Goal: Task Accomplishment & Management: Use online tool/utility

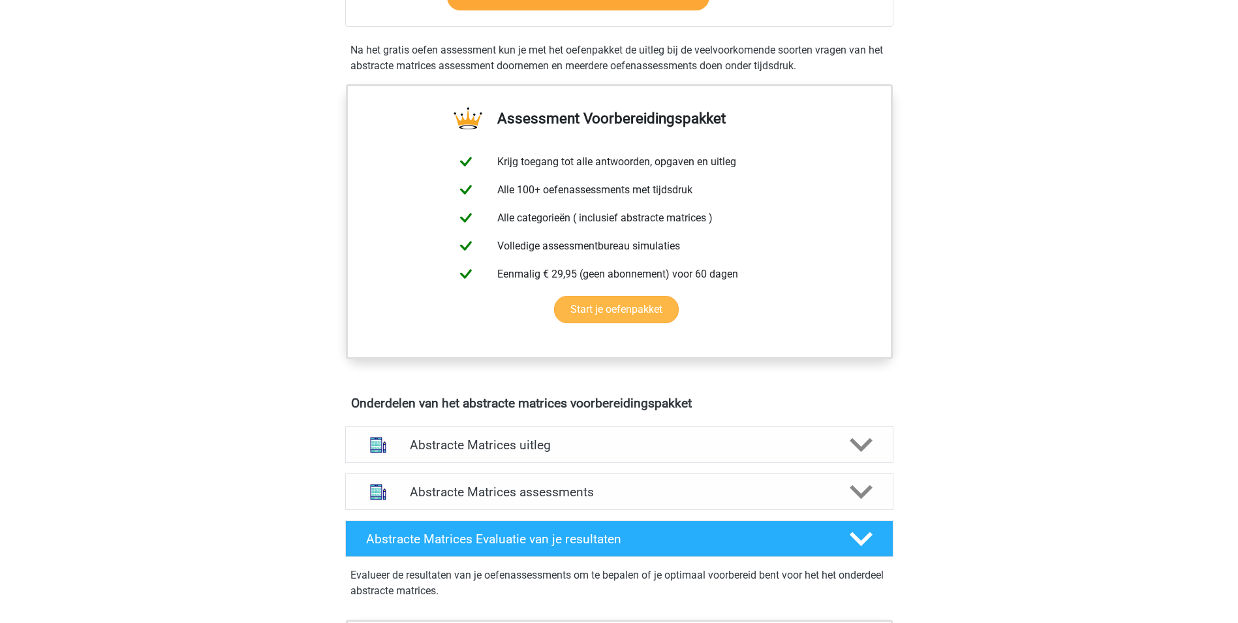
scroll to position [457, 0]
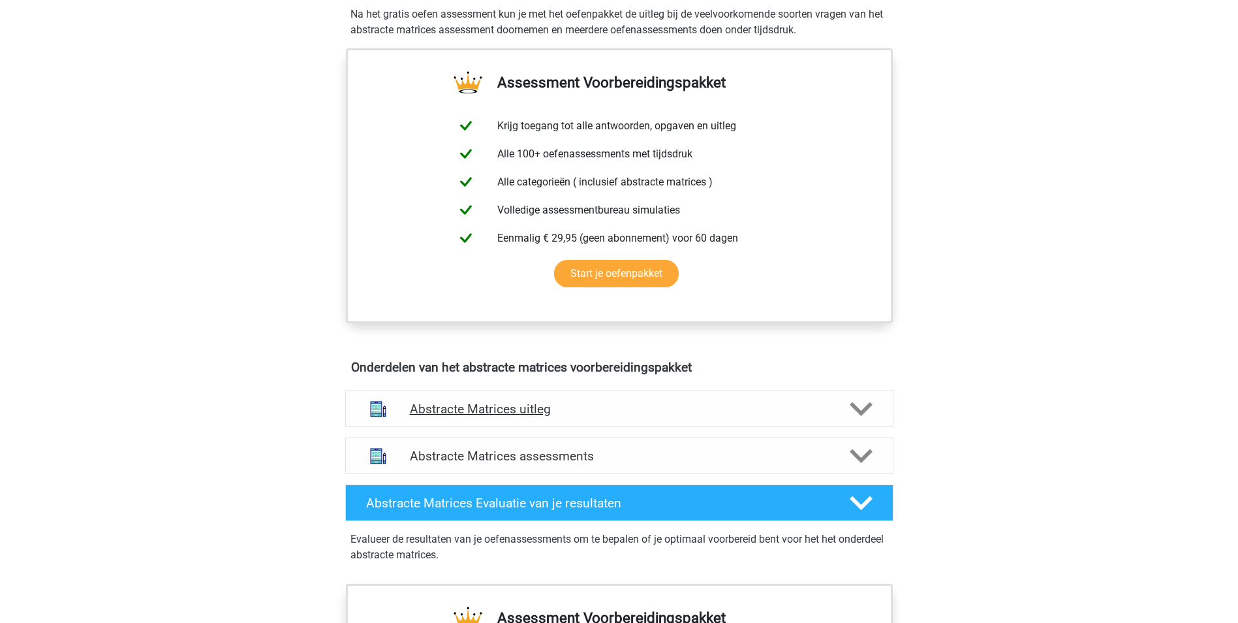
click at [534, 404] on h4 "Abstracte Matrices uitleg" at bounding box center [619, 408] width 419 height 15
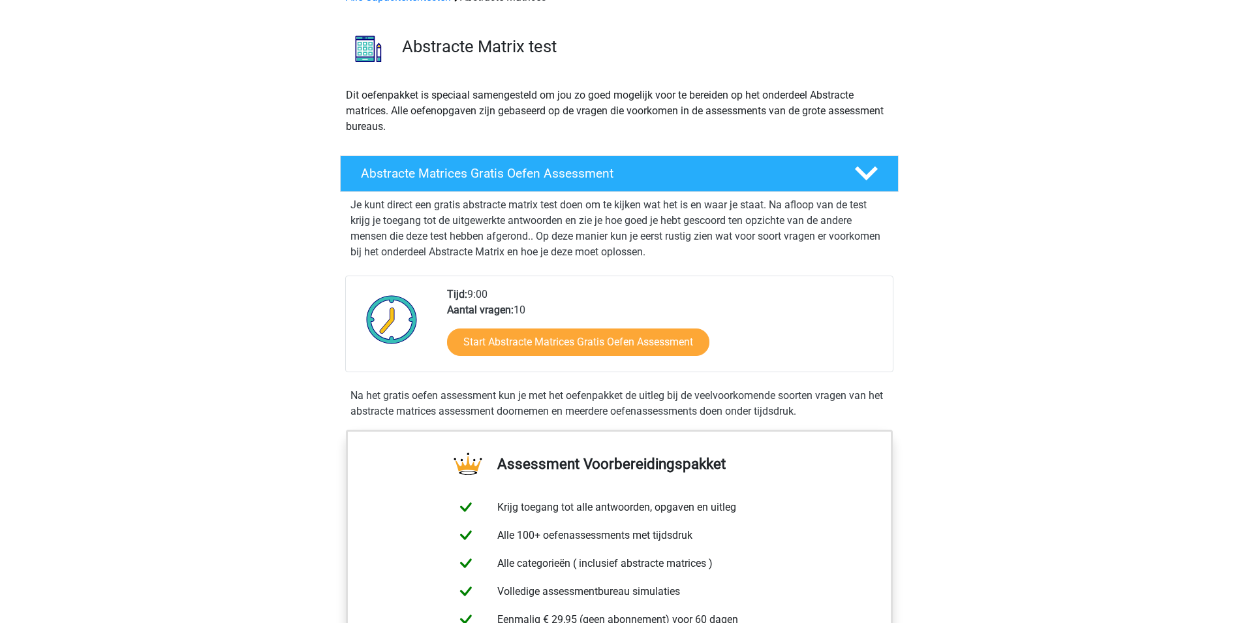
scroll to position [65, 0]
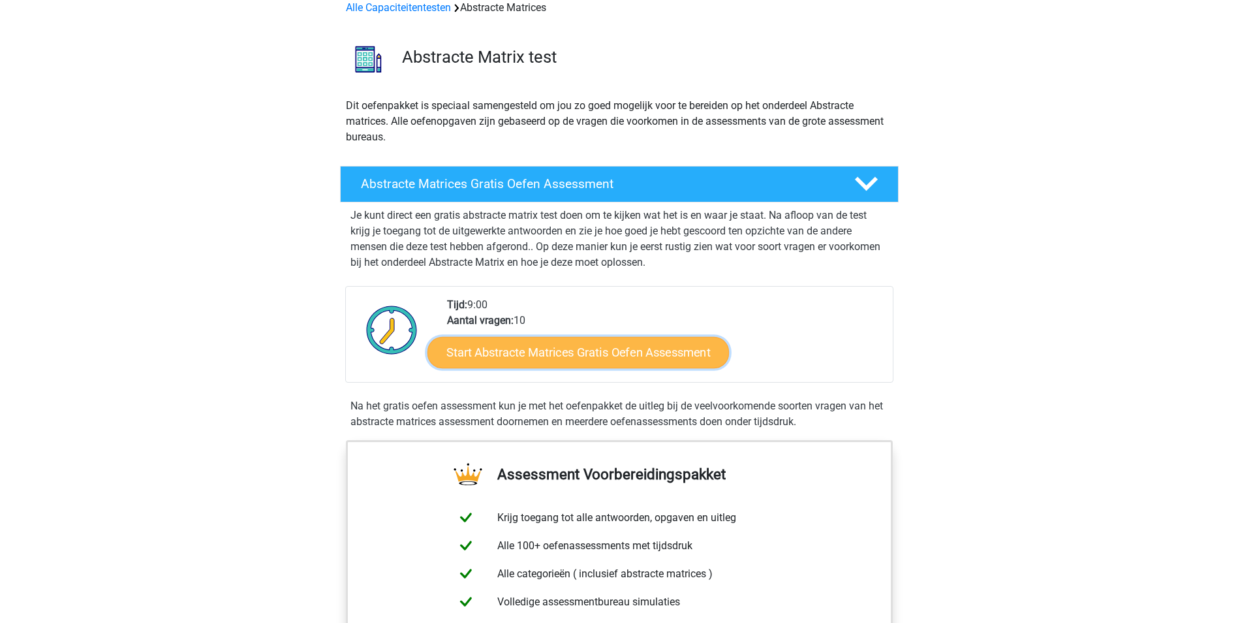
click at [512, 345] on link "Start Abstracte Matrices Gratis Oefen Assessment" at bounding box center [577, 351] width 301 height 31
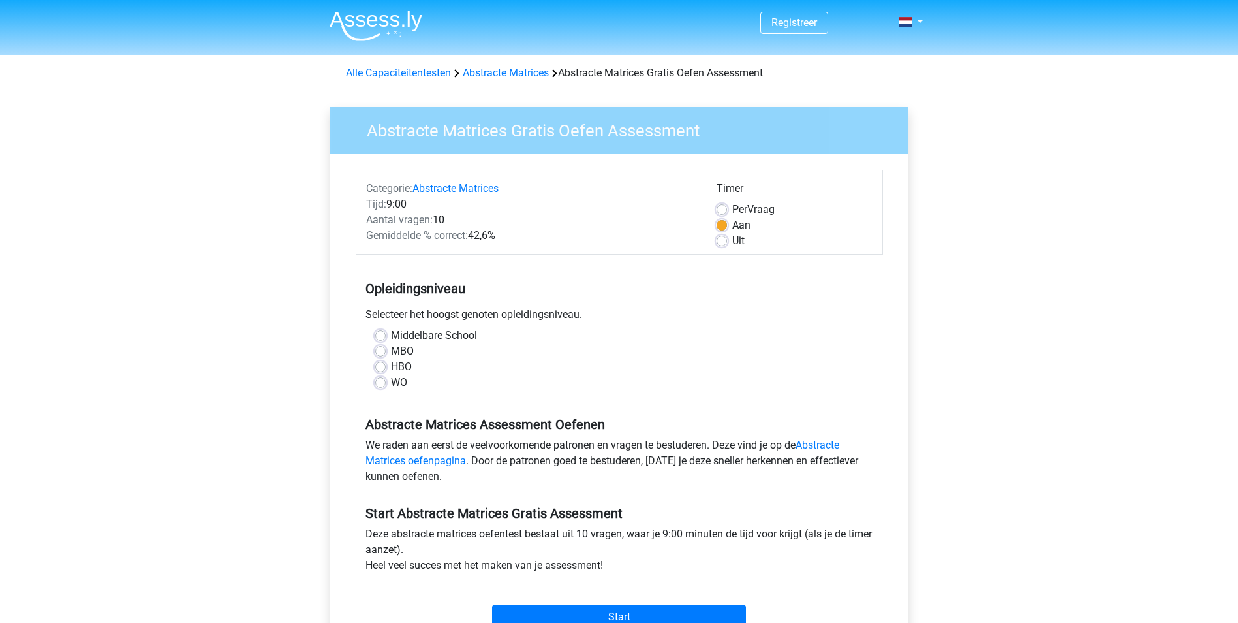
click at [391, 382] on label "WO" at bounding box center [399, 383] width 16 height 16
click at [378, 382] on input "WO" at bounding box center [380, 381] width 10 height 13
radio input "true"
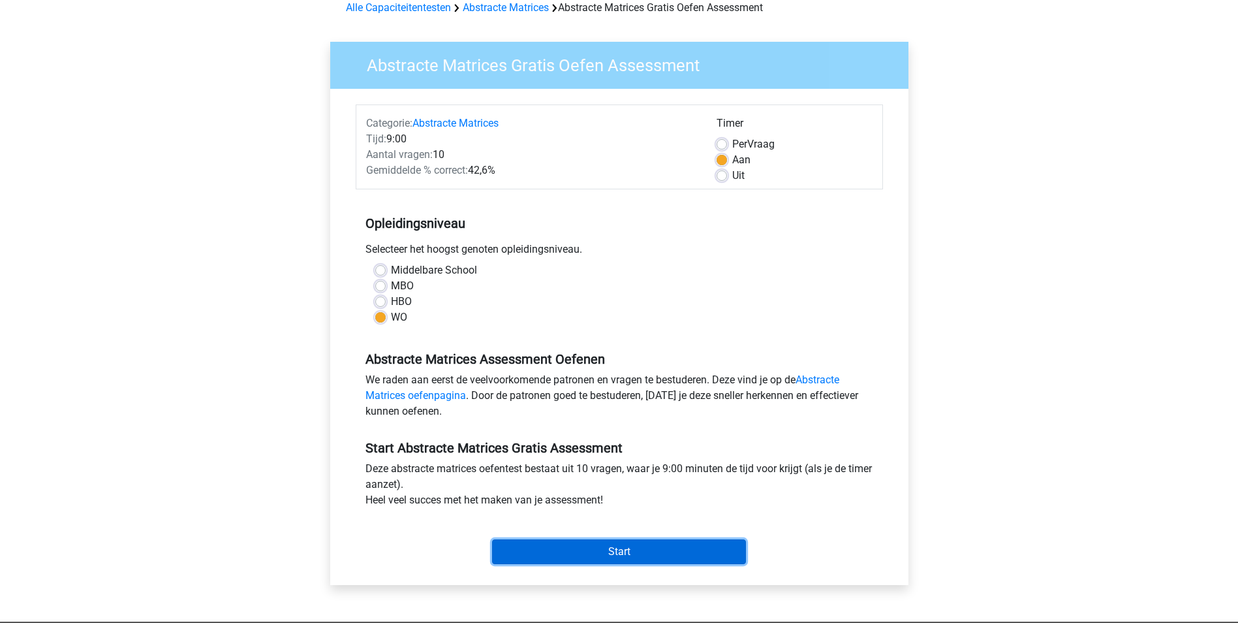
click at [587, 550] on input "Start" at bounding box center [619, 551] width 254 height 25
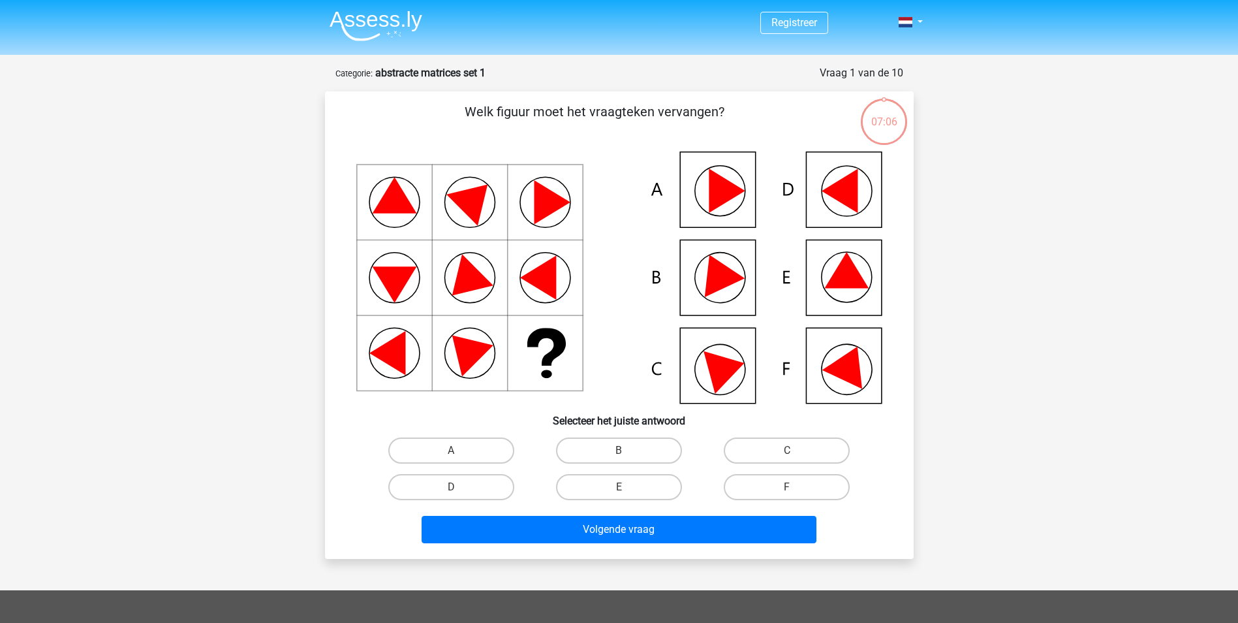
click at [847, 258] on icon at bounding box center [846, 270] width 44 height 36
click at [629, 489] on label "E" at bounding box center [619, 487] width 126 height 26
click at [627, 489] on input "E" at bounding box center [623, 491] width 8 height 8
radio input "true"
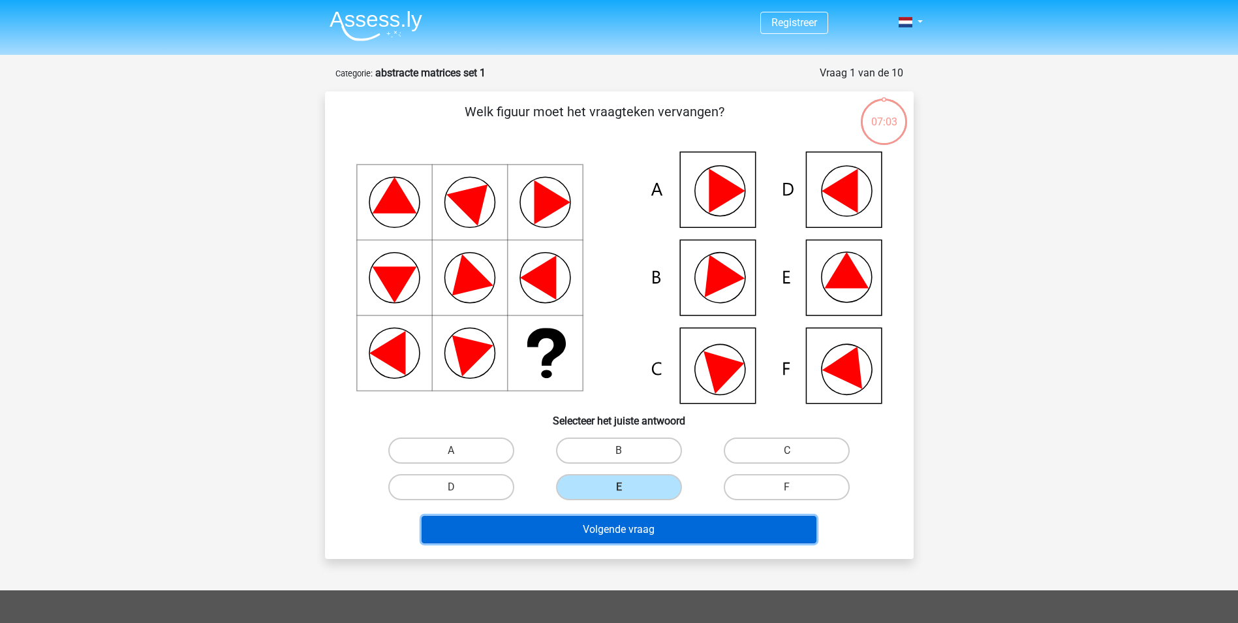
click at [616, 532] on button "Volgende vraag" at bounding box center [619, 529] width 395 height 27
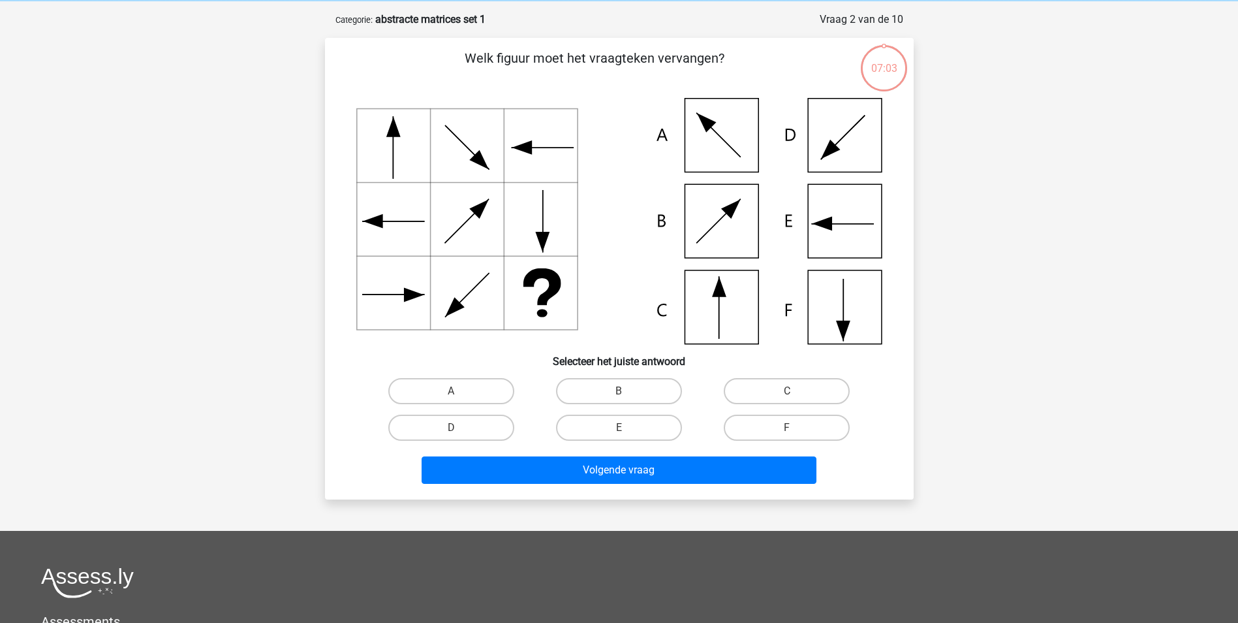
scroll to position [65, 0]
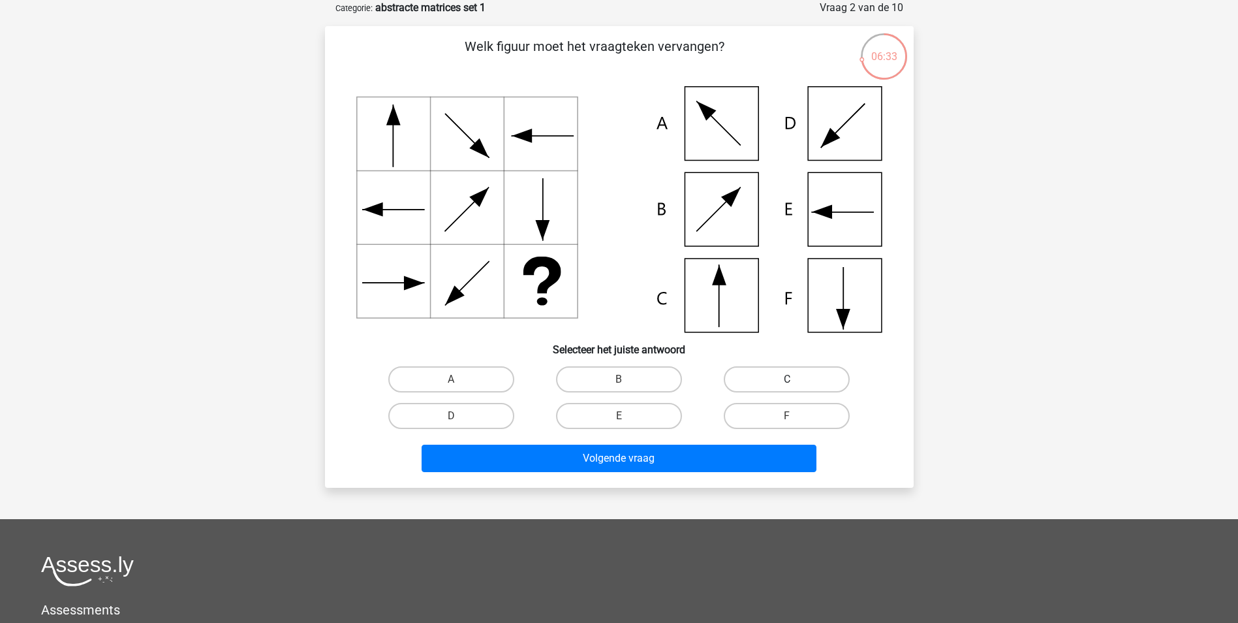
click at [781, 373] on label "C" at bounding box center [787, 379] width 126 height 26
click at [787, 379] on input "C" at bounding box center [791, 383] width 8 height 8
radio input "true"
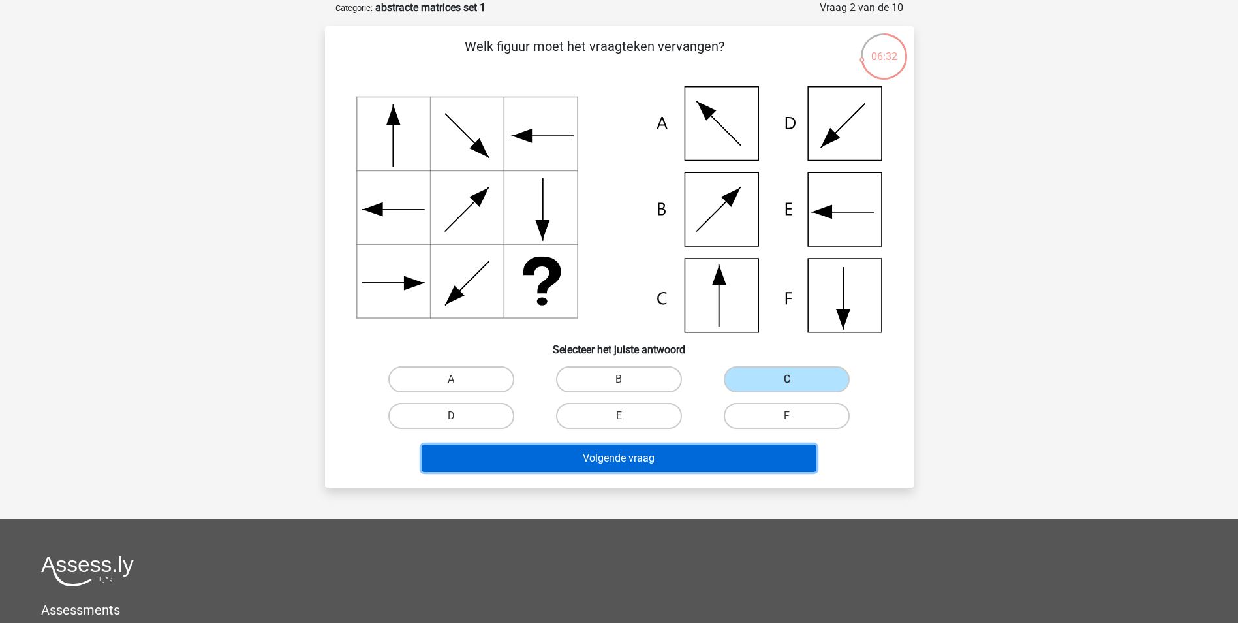
click at [673, 449] on button "Volgende vraag" at bounding box center [619, 457] width 395 height 27
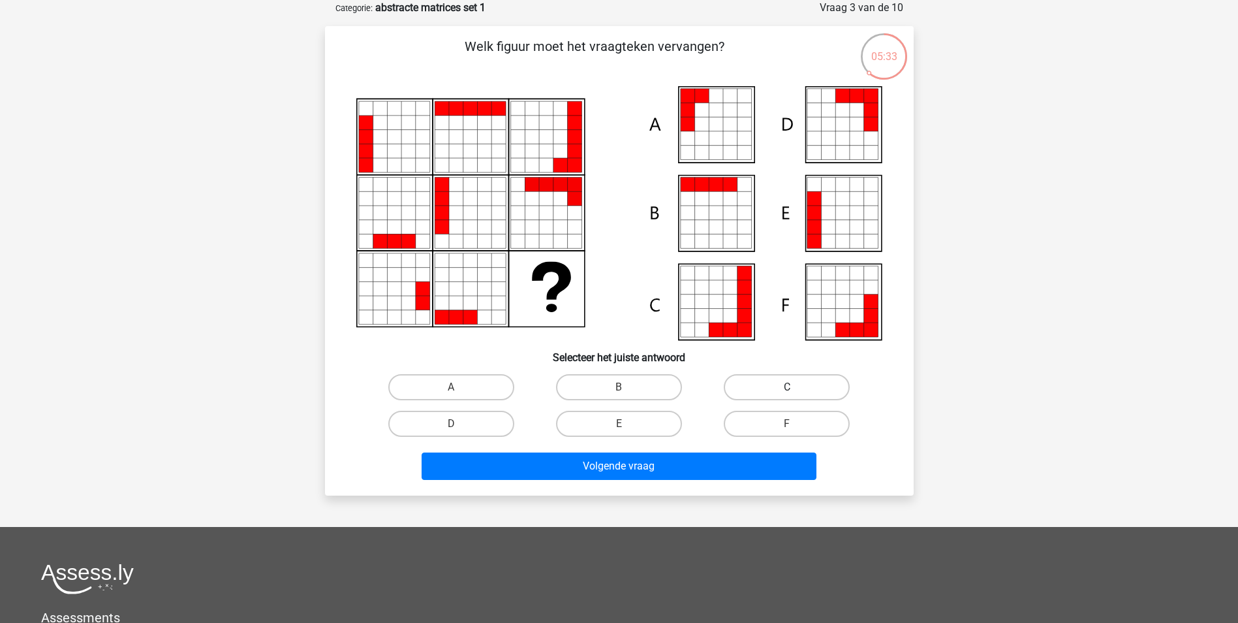
click at [785, 378] on label "C" at bounding box center [787, 387] width 126 height 26
click at [787, 387] on input "C" at bounding box center [791, 391] width 8 height 8
radio input "true"
click at [689, 485] on div "Welk figuur moet het vraagteken vervangen?" at bounding box center [619, 260] width 589 height 469
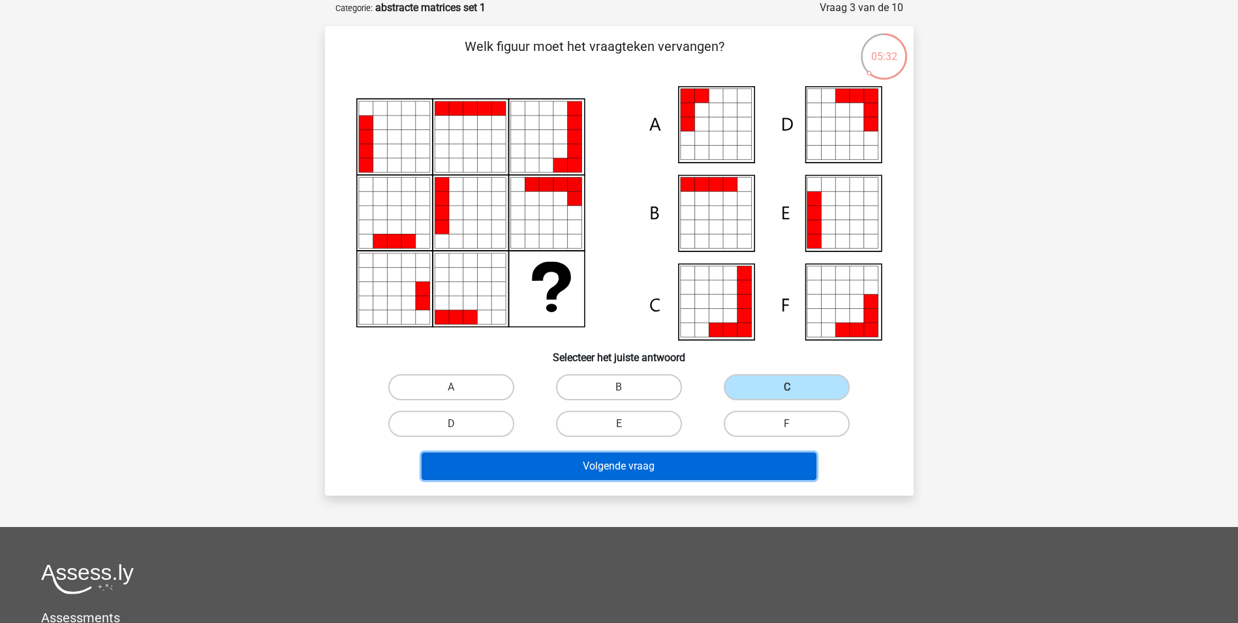
click at [681, 470] on button "Volgende vraag" at bounding box center [619, 465] width 395 height 27
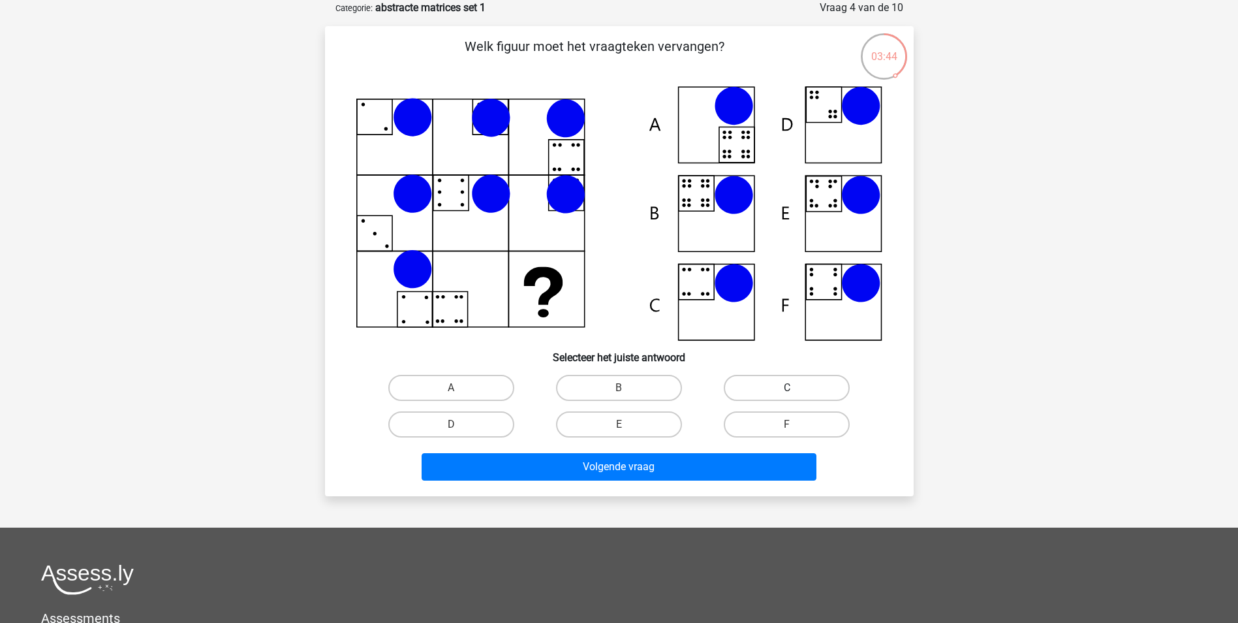
click at [757, 387] on label "C" at bounding box center [787, 388] width 126 height 26
click at [787, 388] on input "C" at bounding box center [791, 392] width 8 height 8
radio input "true"
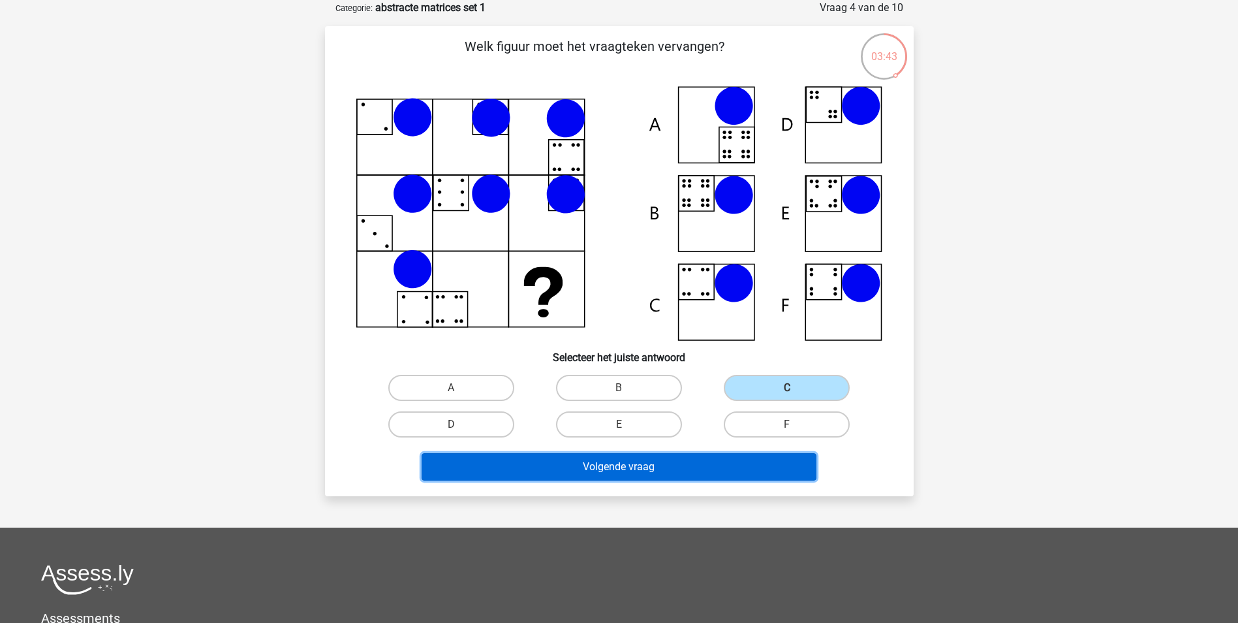
click at [701, 470] on button "Volgende vraag" at bounding box center [619, 466] width 395 height 27
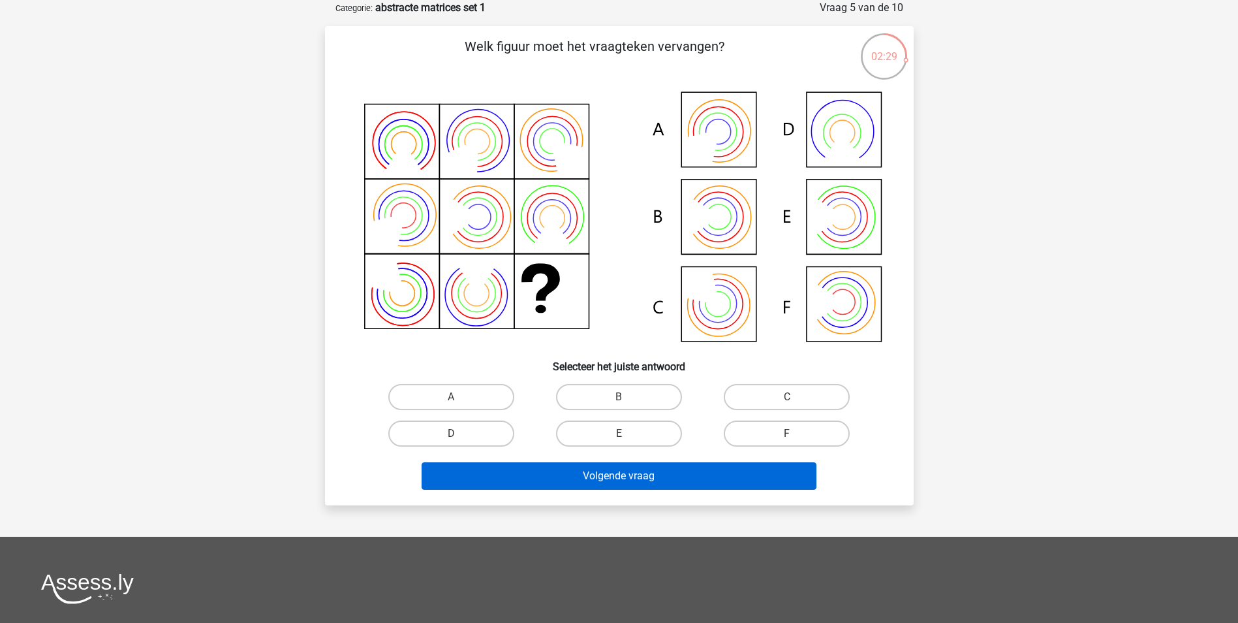
drag, startPoint x: 651, startPoint y: 425, endPoint x: 620, endPoint y: 477, distance: 60.0
click at [650, 426] on label "E" at bounding box center [619, 433] width 126 height 26
click at [627, 433] on input "E" at bounding box center [623, 437] width 8 height 8
radio input "true"
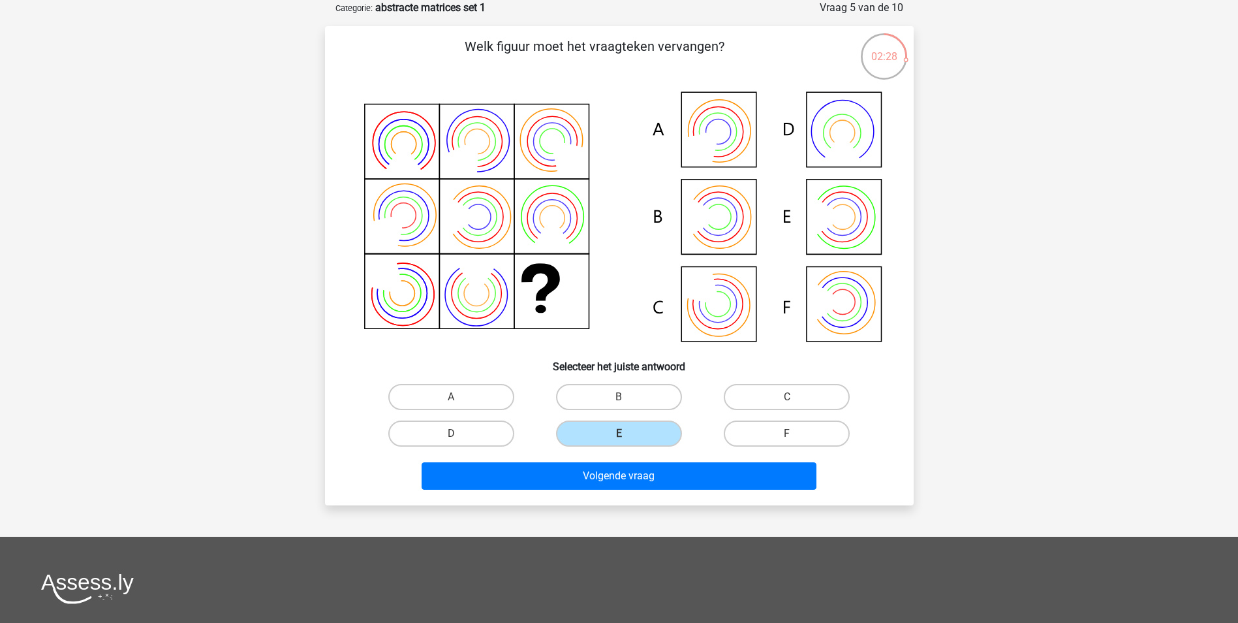
click at [592, 489] on div "Volgende vraag" at bounding box center [619, 478] width 504 height 33
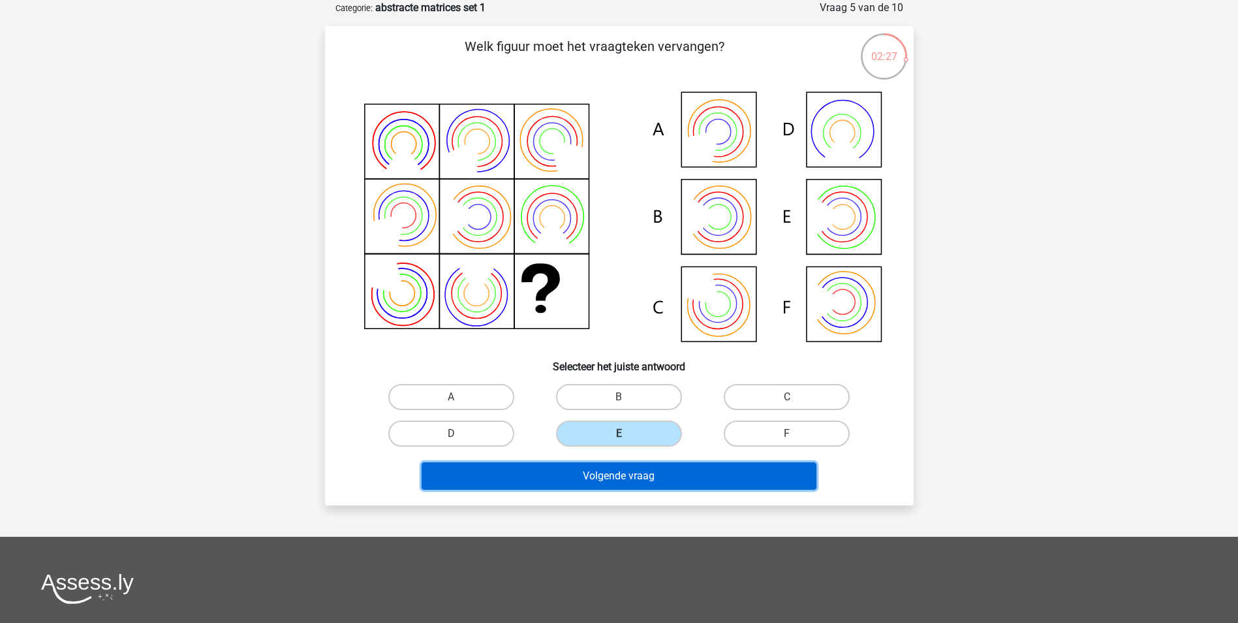
click at [593, 481] on button "Volgende vraag" at bounding box center [619, 475] width 395 height 27
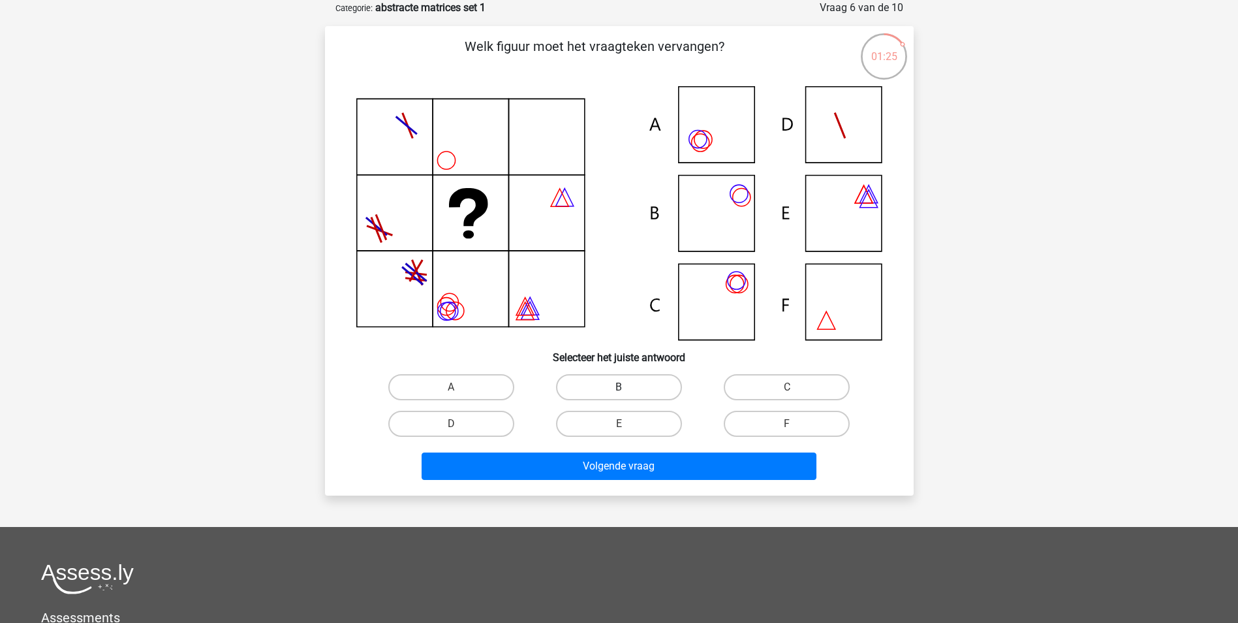
click at [643, 388] on label "B" at bounding box center [619, 387] width 126 height 26
click at [627, 388] on input "B" at bounding box center [623, 391] width 8 height 8
radio input "true"
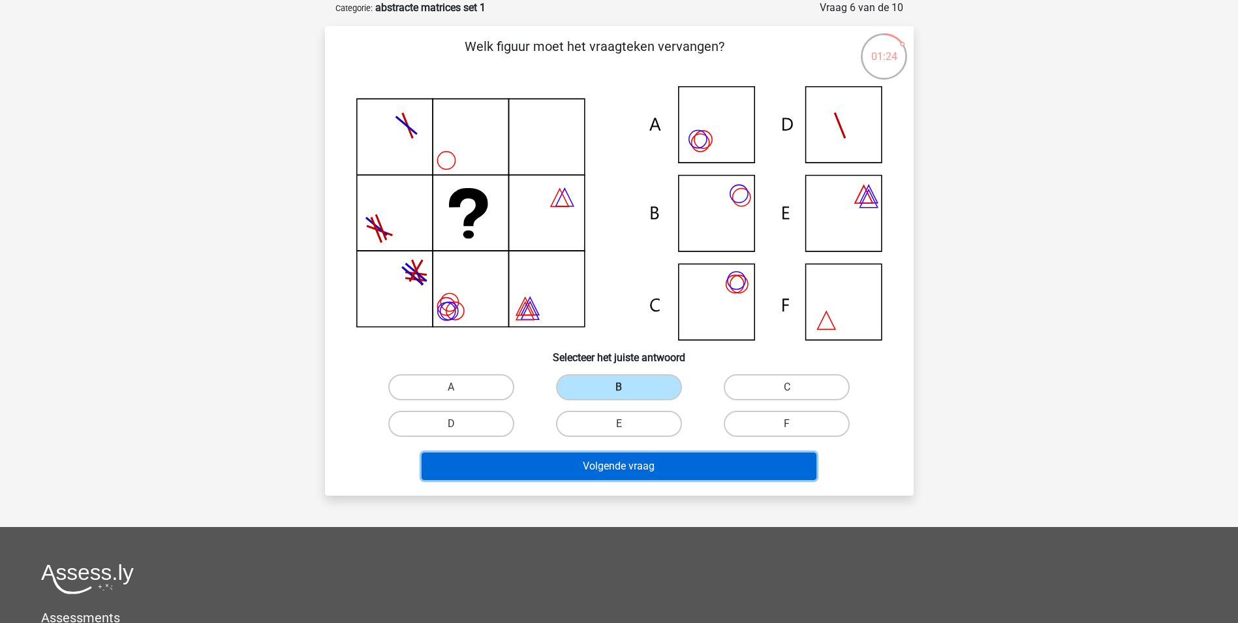
click at [617, 462] on button "Volgende vraag" at bounding box center [619, 465] width 395 height 27
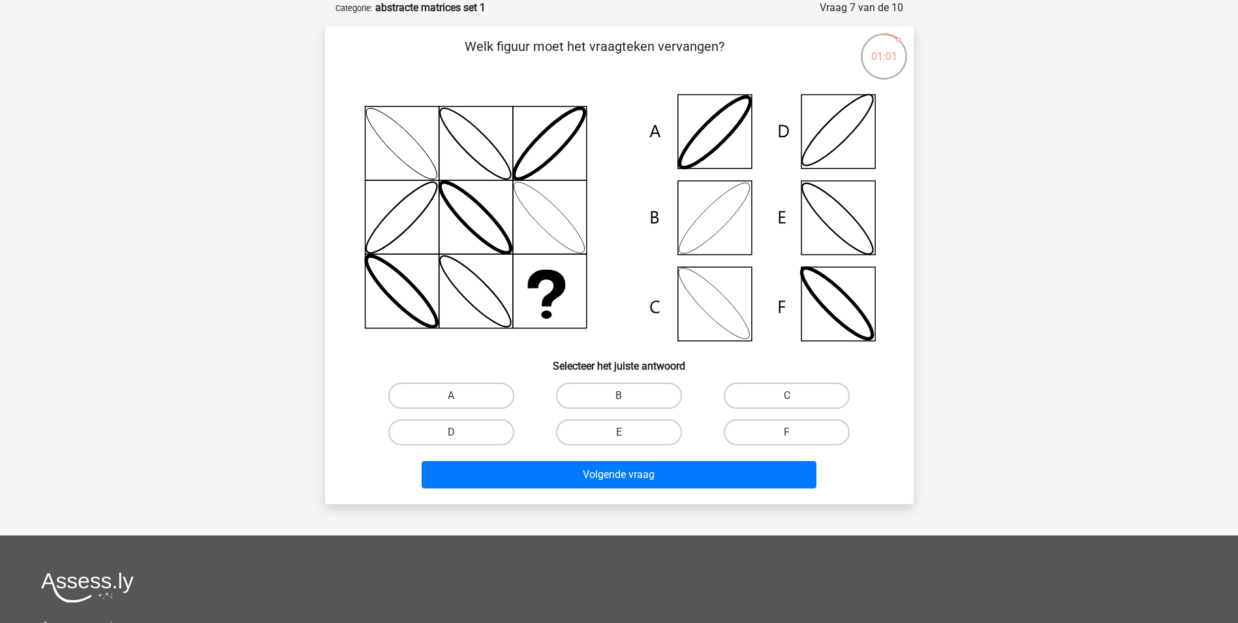
click at [852, 113] on icon at bounding box center [619, 217] width 526 height 263
click at [471, 431] on label "D" at bounding box center [451, 432] width 126 height 26
click at [459, 432] on input "D" at bounding box center [455, 436] width 8 height 8
radio input "true"
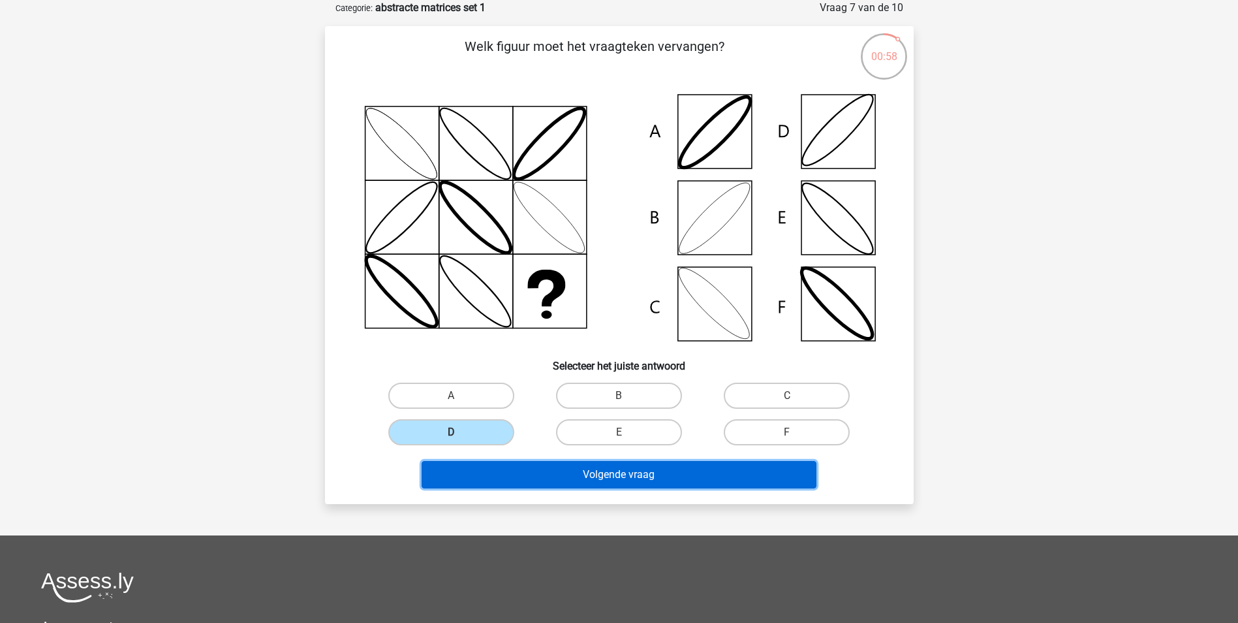
click at [503, 486] on button "Volgende vraag" at bounding box center [619, 474] width 395 height 27
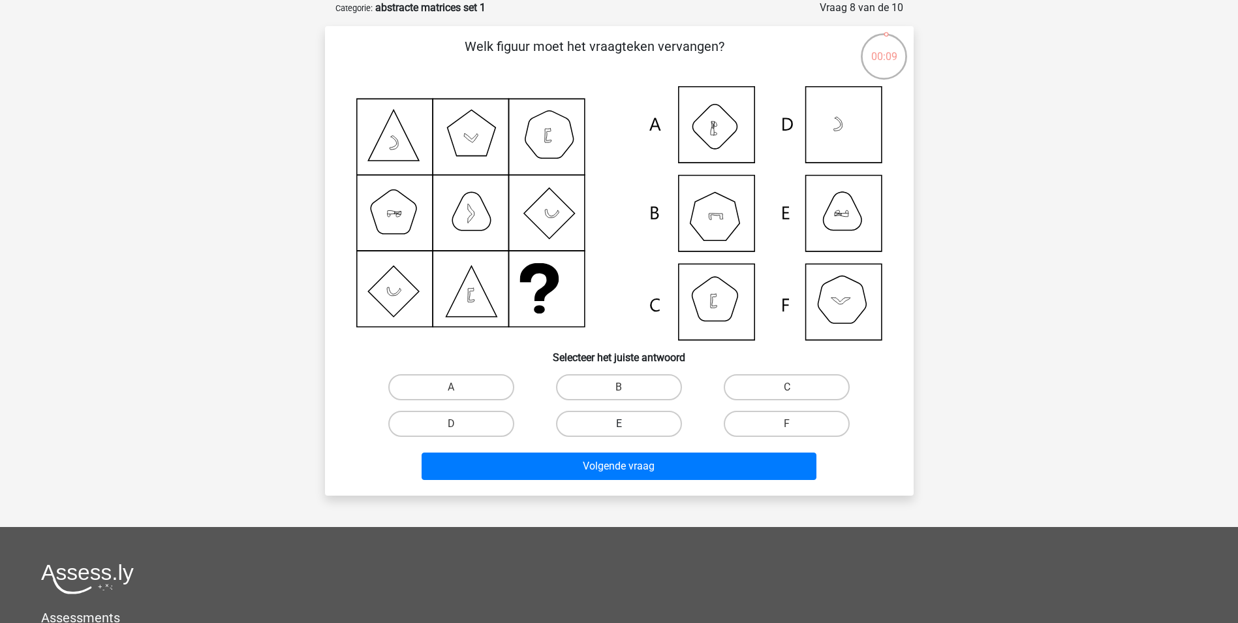
click at [613, 421] on label "E" at bounding box center [619, 423] width 126 height 26
click at [619, 424] on input "E" at bounding box center [623, 428] width 8 height 8
radio input "true"
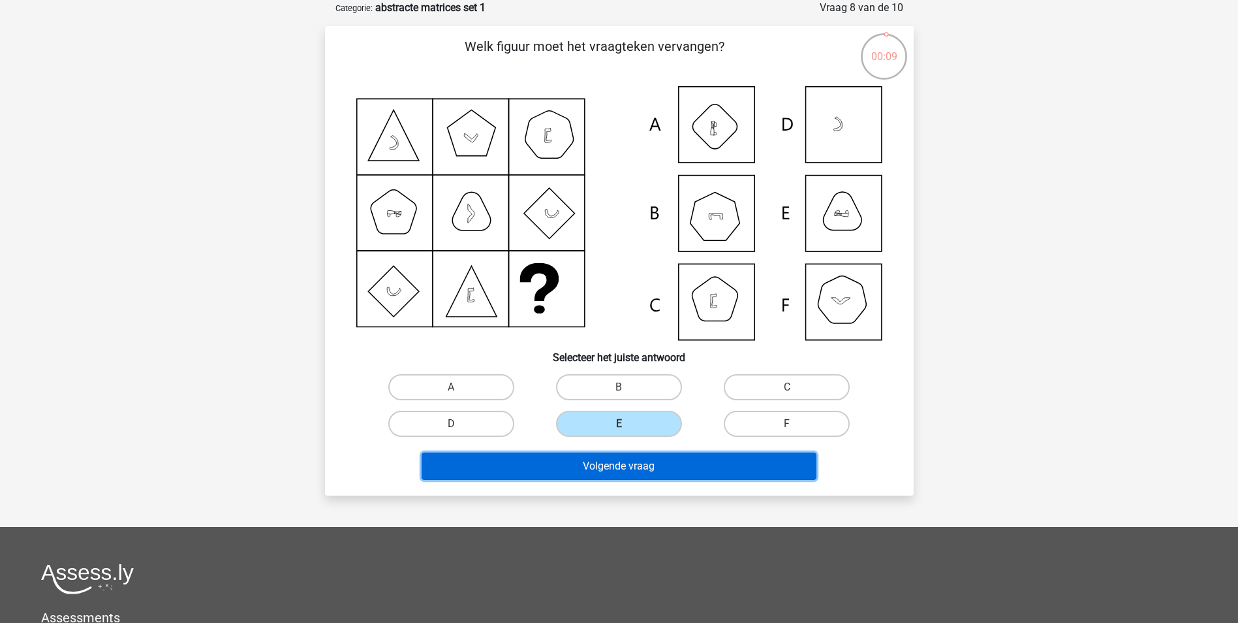
click at [615, 470] on button "Volgende vraag" at bounding box center [619, 465] width 395 height 27
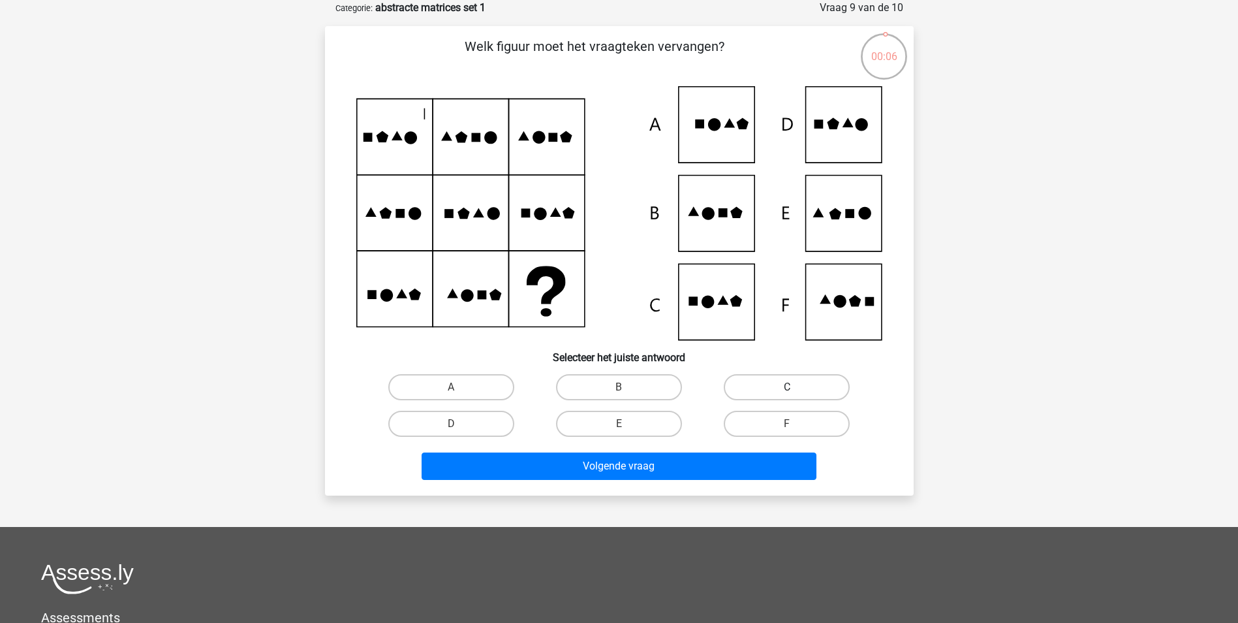
click at [772, 381] on label "C" at bounding box center [787, 387] width 126 height 26
click at [787, 387] on input "C" at bounding box center [791, 391] width 8 height 8
radio input "true"
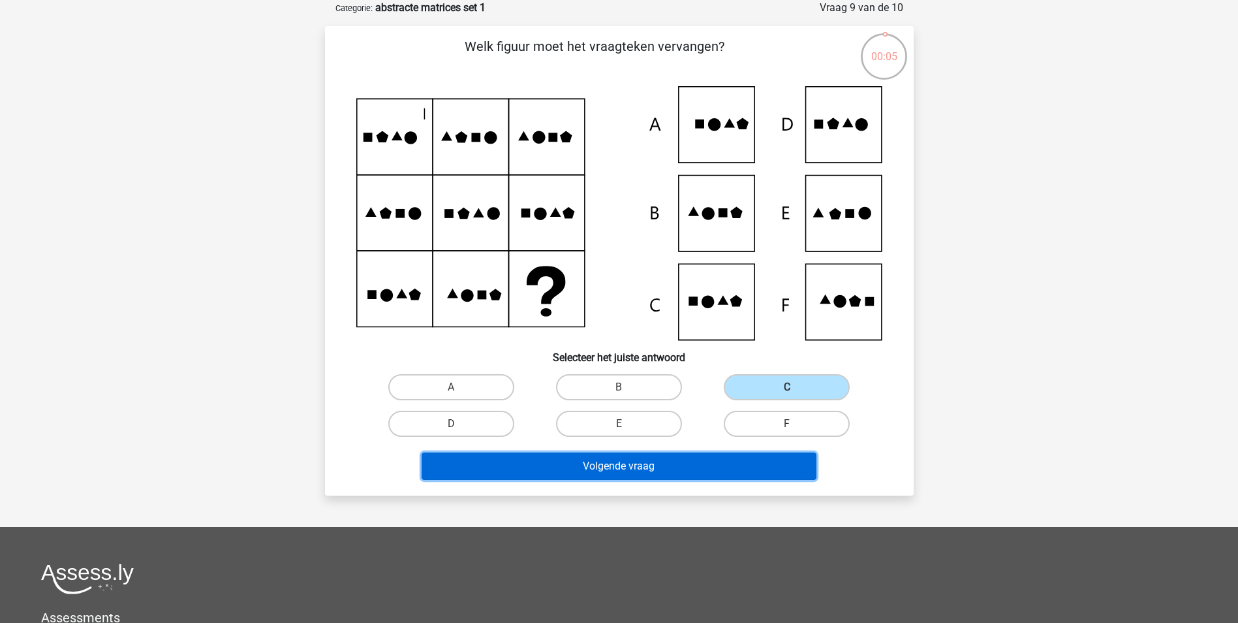
click at [653, 465] on button "Volgende vraag" at bounding box center [619, 465] width 395 height 27
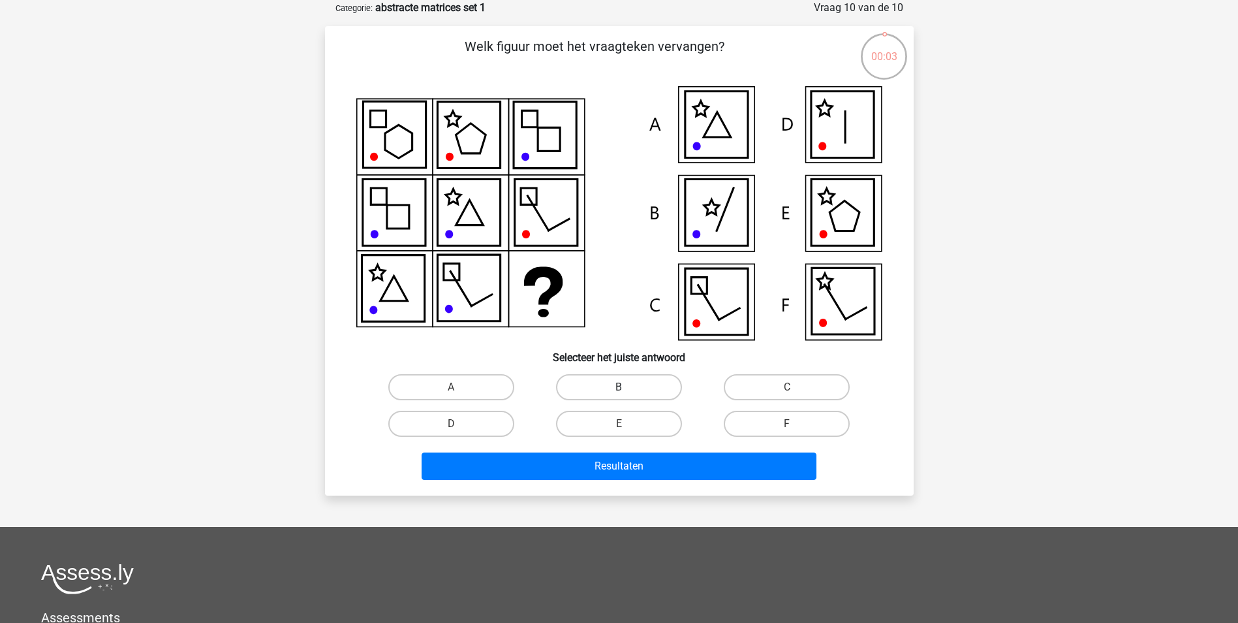
click at [611, 374] on label "B" at bounding box center [619, 387] width 126 height 26
click at [619, 387] on input "B" at bounding box center [623, 391] width 8 height 8
radio input "true"
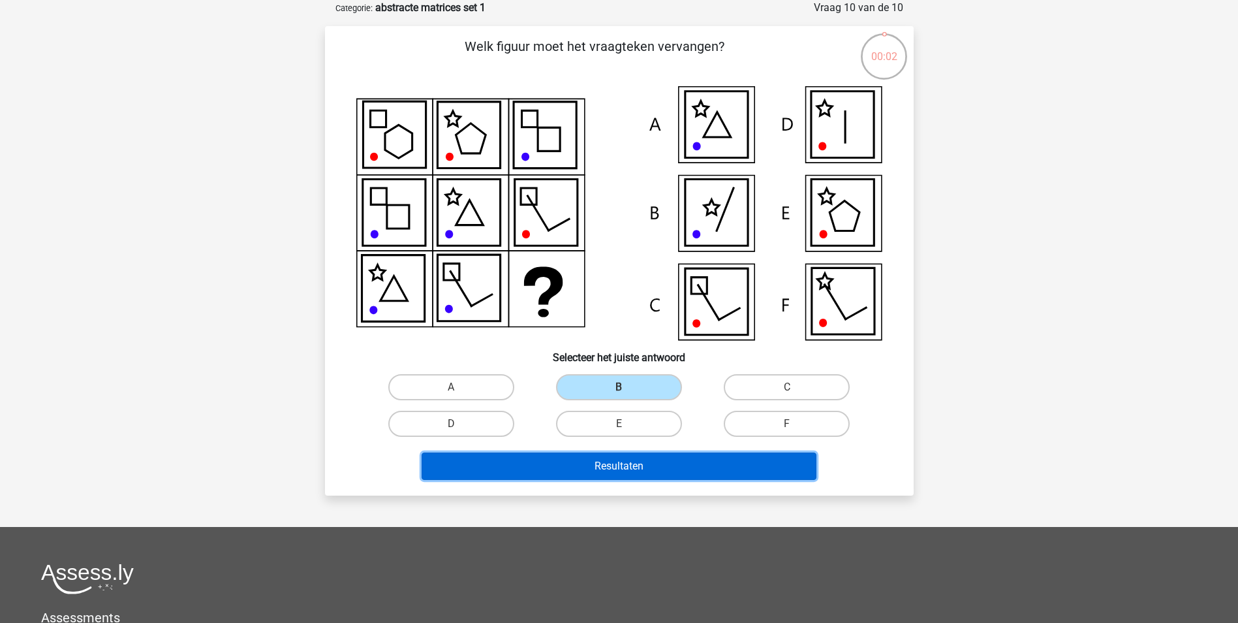
click at [609, 471] on button "Resultaten" at bounding box center [619, 465] width 395 height 27
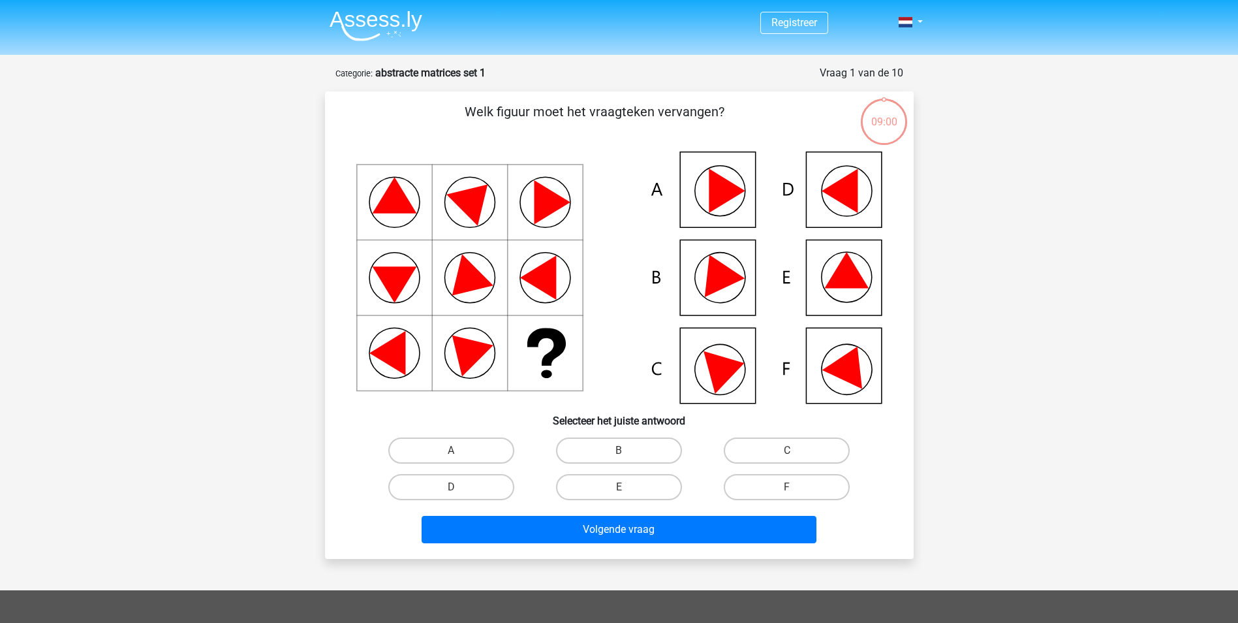
scroll to position [65, 0]
